Goal: Information Seeking & Learning: Learn about a topic

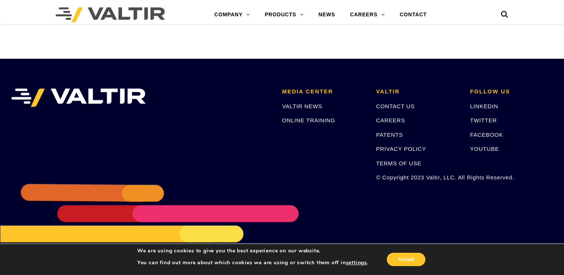
scroll to position [1407, 0]
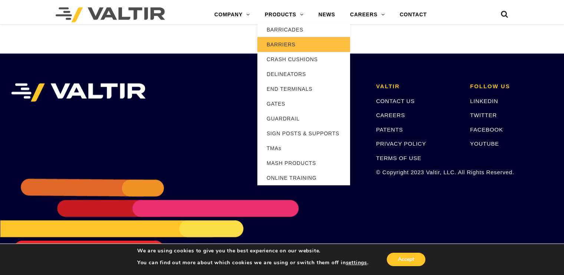
click at [289, 41] on link "BARRIERS" at bounding box center [304, 44] width 93 height 15
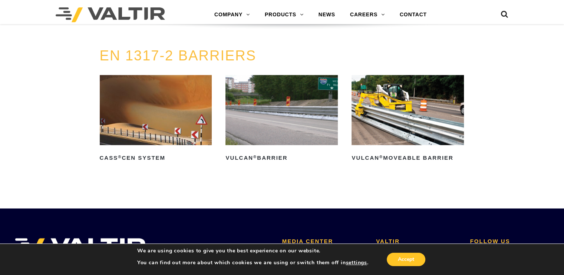
scroll to position [1215, 0]
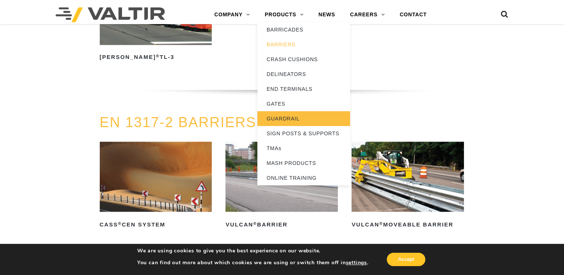
click at [282, 120] on link "GUARDRAIL" at bounding box center [304, 118] width 93 height 15
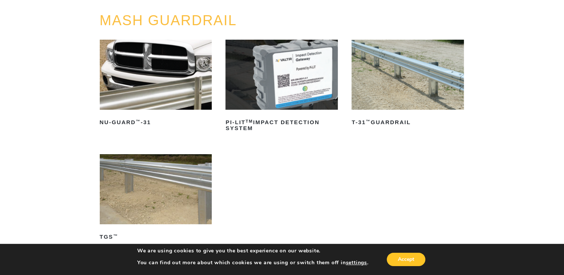
scroll to position [111, 0]
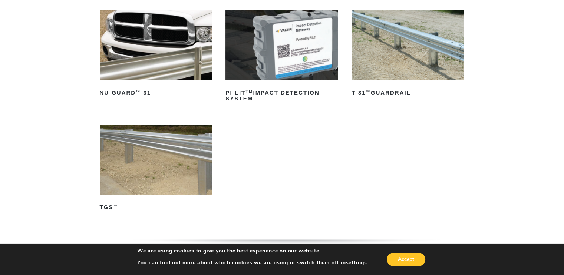
click at [162, 176] on img at bounding box center [156, 160] width 112 height 70
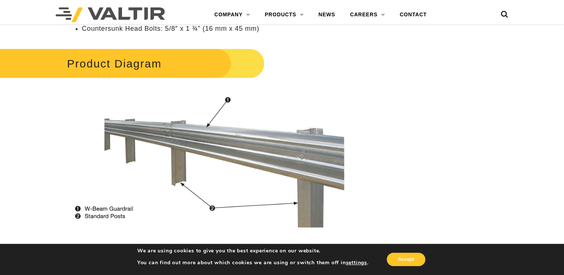
scroll to position [408, 0]
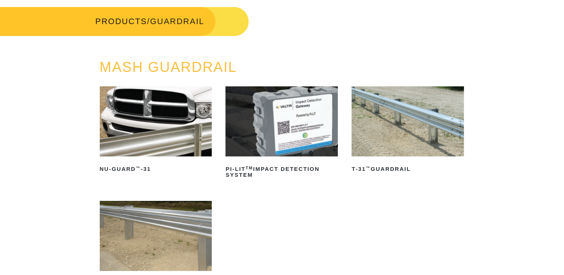
scroll to position [33, 0]
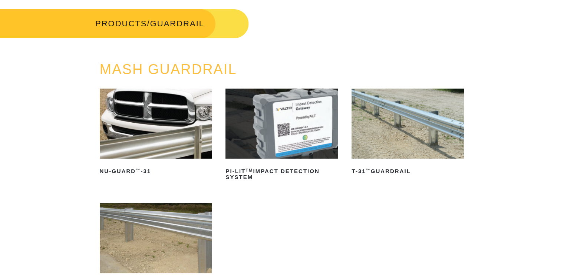
click at [401, 115] on img at bounding box center [408, 124] width 112 height 70
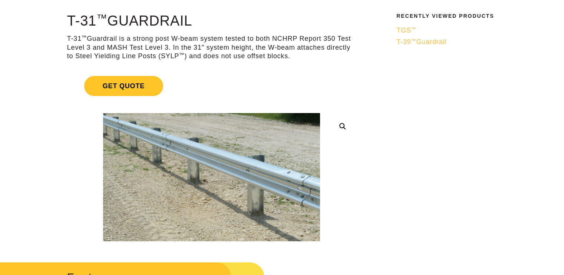
scroll to position [74, 0]
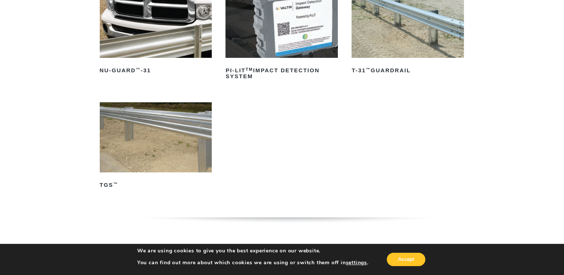
scroll to position [148, 0]
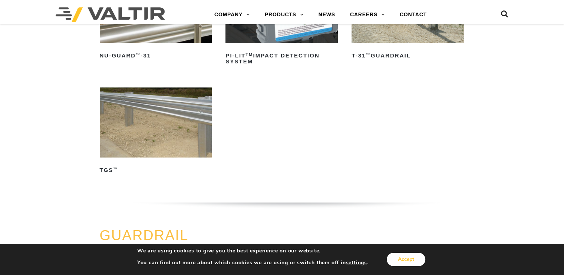
click at [405, 256] on button "Accept" at bounding box center [406, 259] width 39 height 13
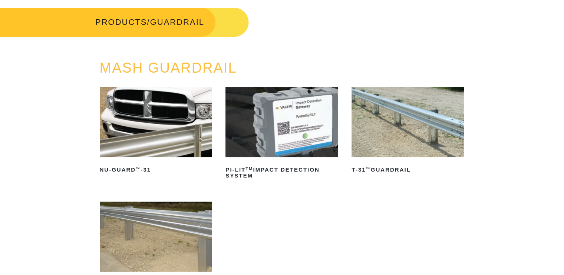
scroll to position [0, 0]
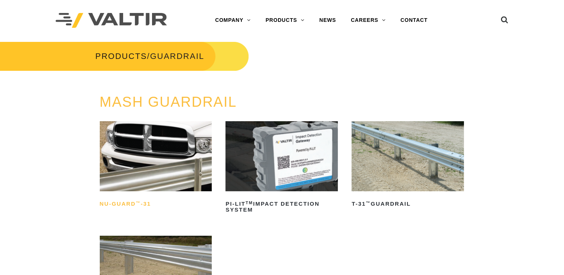
click at [136, 204] on sup "™" at bounding box center [138, 203] width 5 height 4
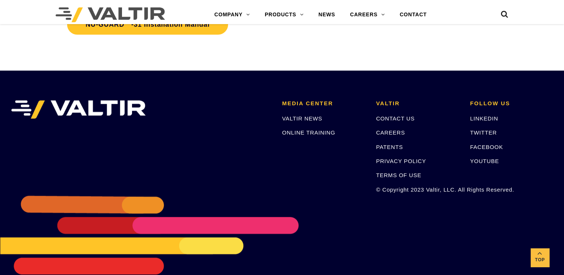
scroll to position [1400, 0]
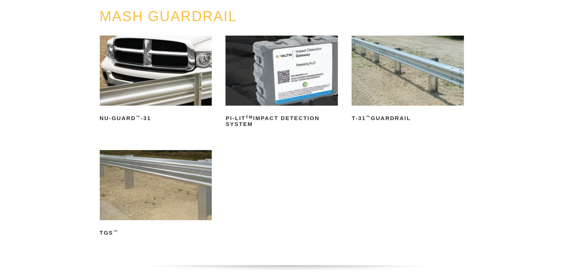
scroll to position [111, 0]
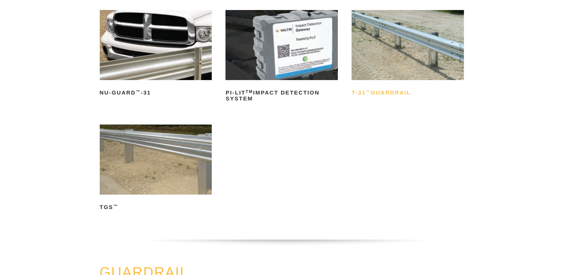
click at [389, 93] on h2 "T-31 ™ Guardrail" at bounding box center [408, 93] width 112 height 12
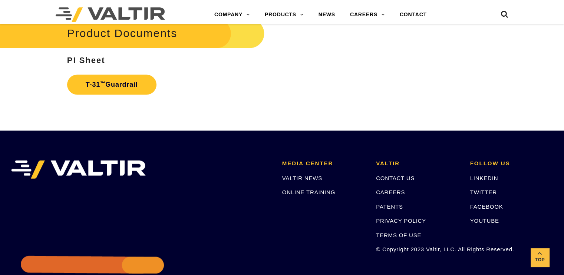
scroll to position [1262, 0]
